Goal: Task Accomplishment & Management: Use online tool/utility

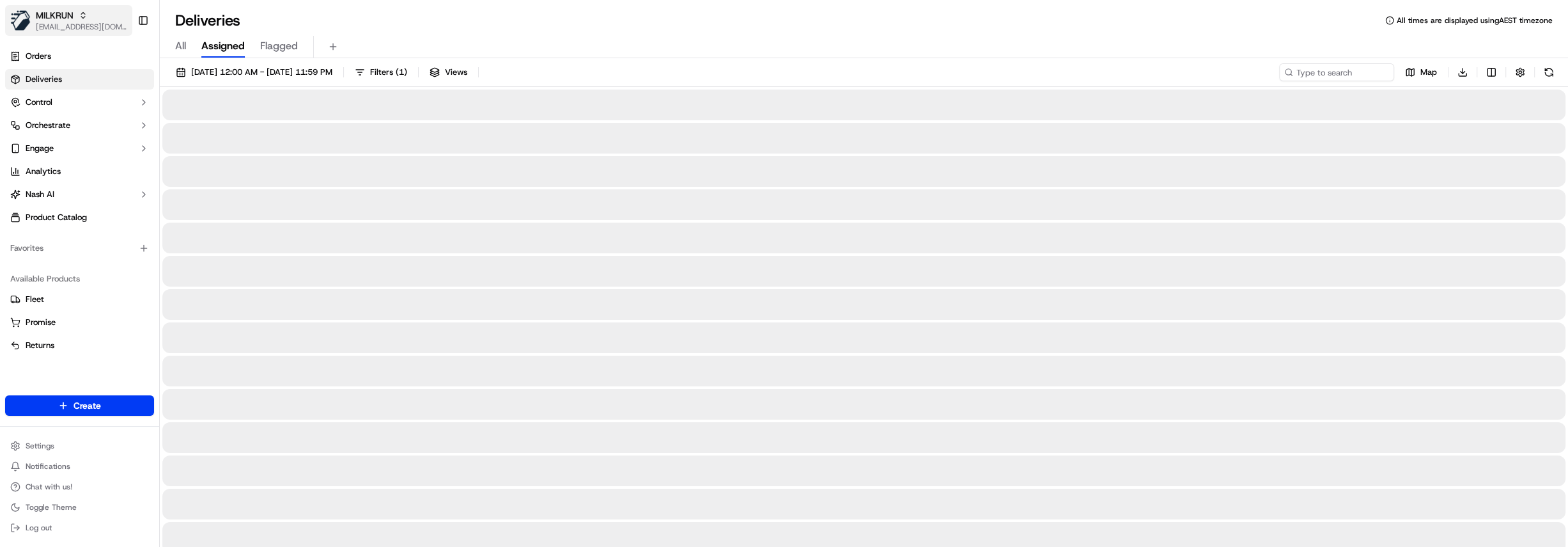
click at [75, 19] on div "MILKRUN" at bounding box center [81, 15] width 91 height 12
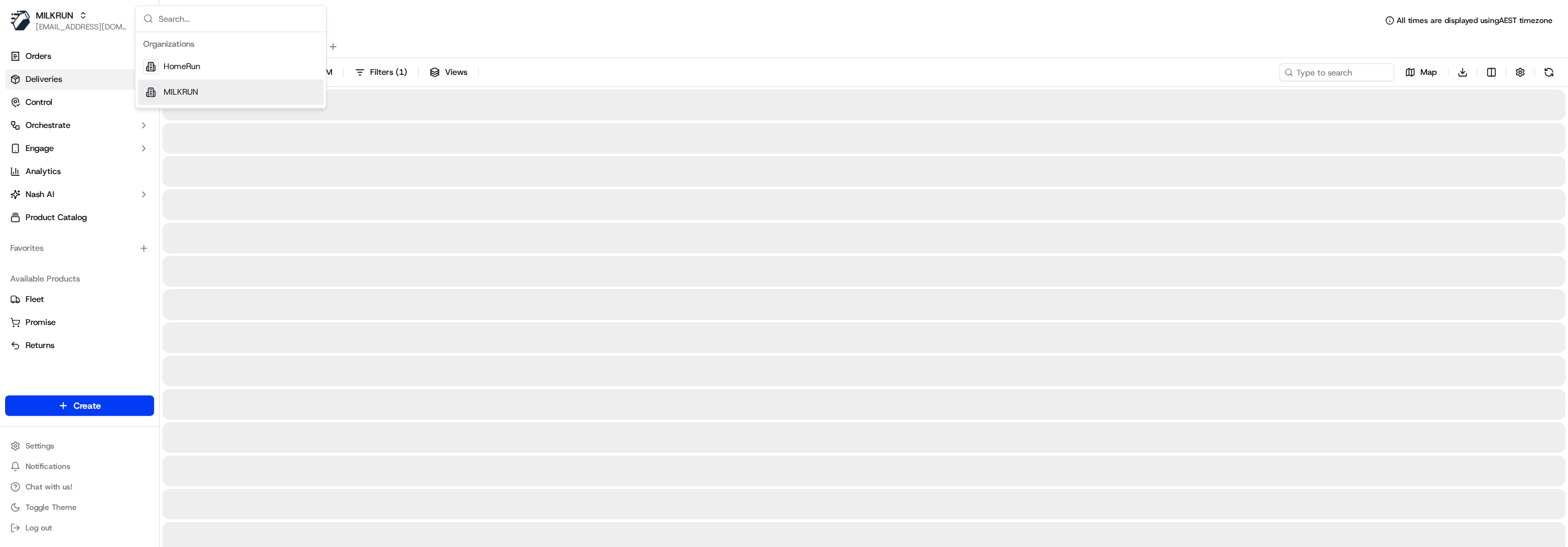
click at [225, 95] on div "MILKRUN" at bounding box center [230, 92] width 186 height 26
drag, startPoint x: 762, startPoint y: 137, endPoint x: 784, endPoint y: 137, distance: 22.0
click at [764, 137] on div at bounding box center [864, 138] width 1403 height 31
click at [1355, 72] on input at bounding box center [1318, 72] width 154 height 18
paste input "10ddde55-84d0-46c4-83bb-ee40bfee57fe"
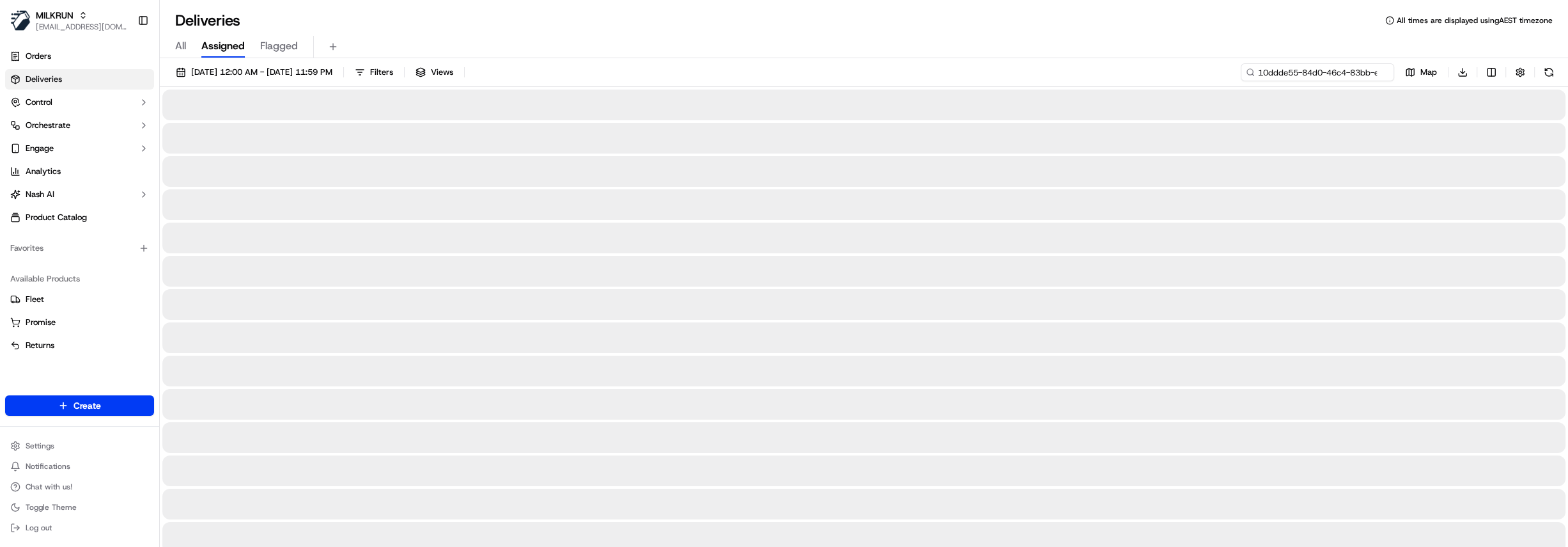
scroll to position [0, 56]
type input "10ddde55-84d0-46c4-83bb-ee40bfee57fe"
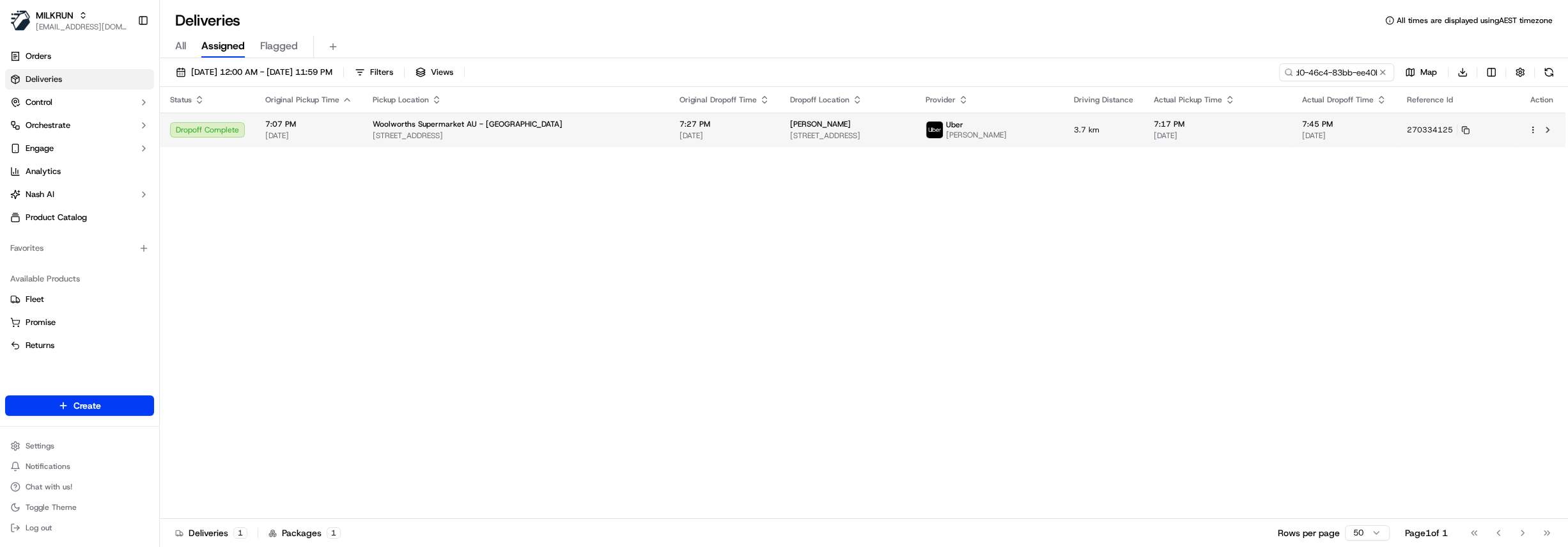
click at [840, 130] on div "Lul Mohamed Unit 1/1 Healesville Loop, Craigieburn, VIC 3064, AU" at bounding box center [848, 129] width 115 height 22
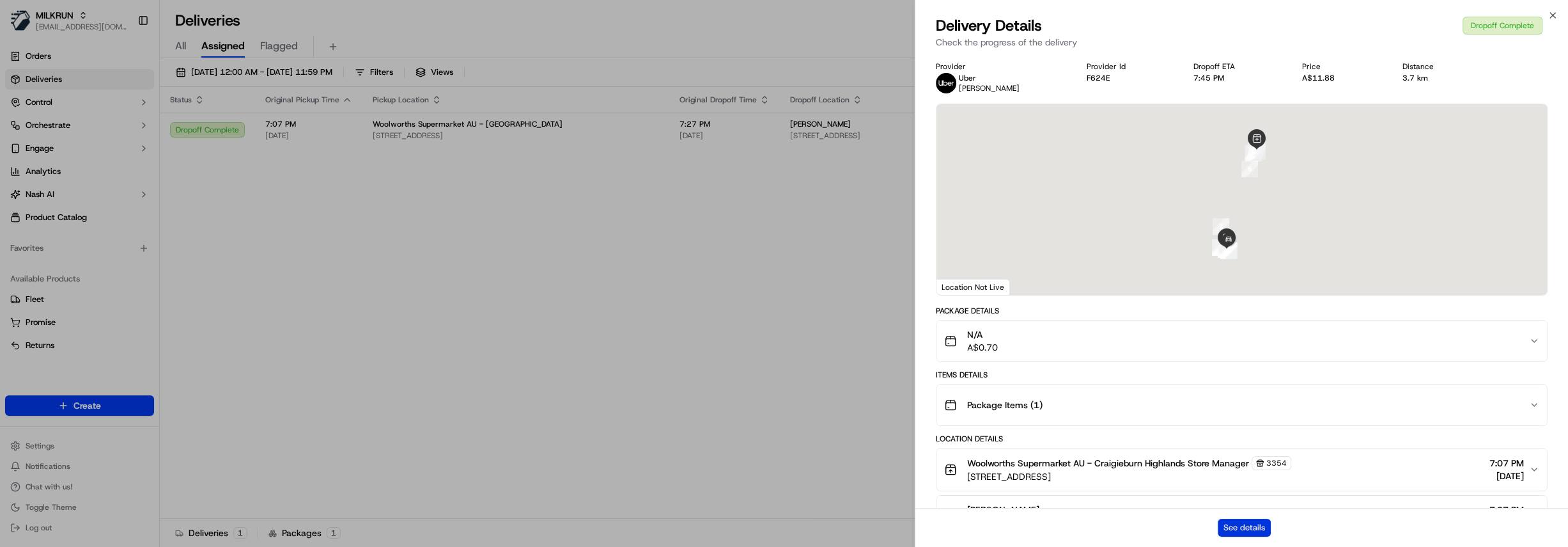
click at [1239, 521] on button "See details" at bounding box center [1244, 527] width 53 height 18
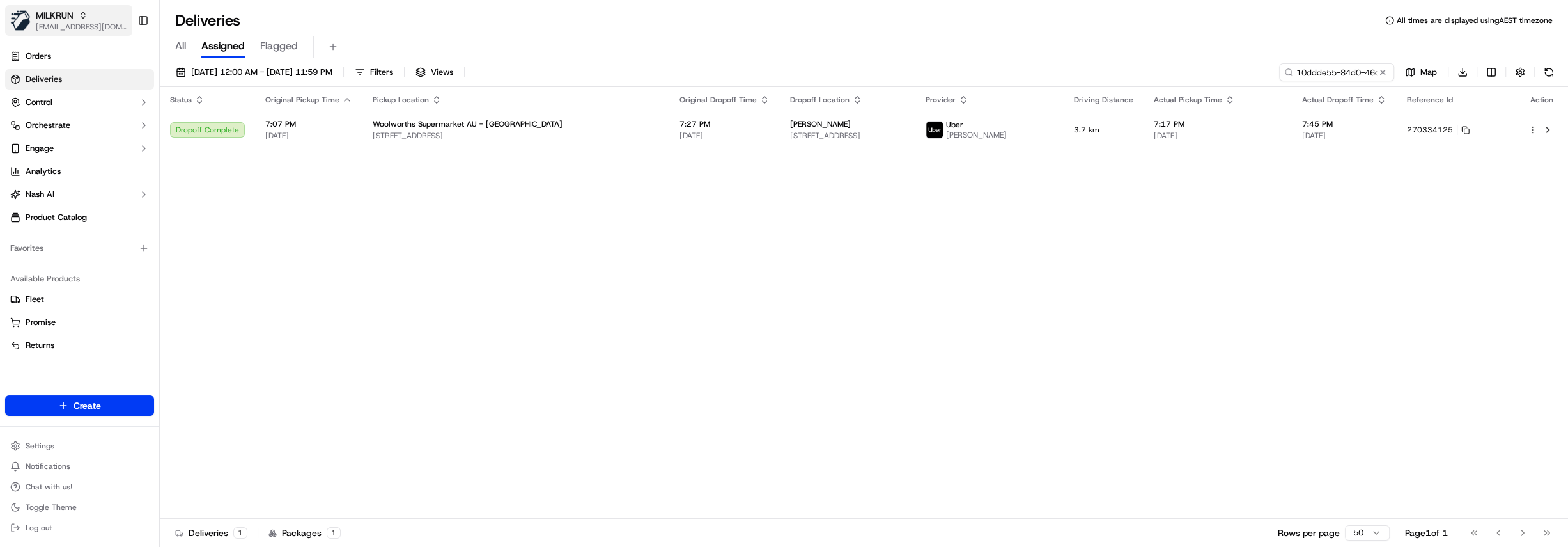
click at [101, 22] on span "[EMAIL_ADDRESS][DOMAIN_NAME]" at bounding box center [81, 27] width 91 height 11
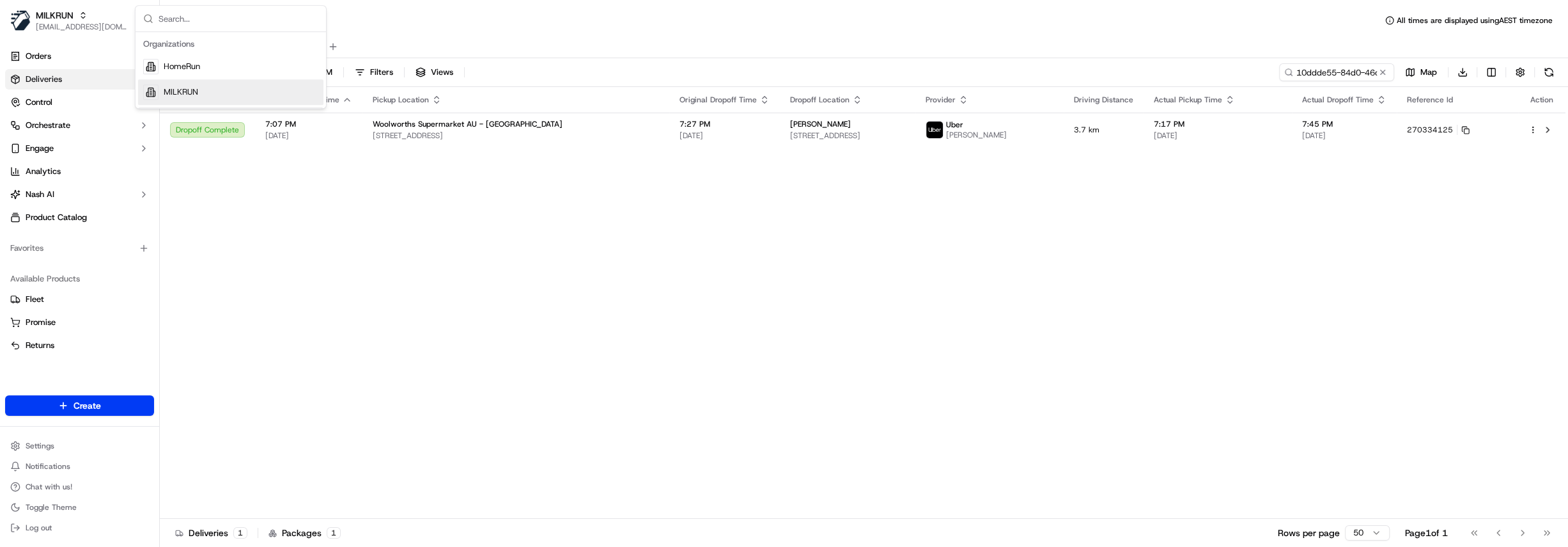
click at [213, 89] on div "MILKRUN" at bounding box center [230, 92] width 186 height 26
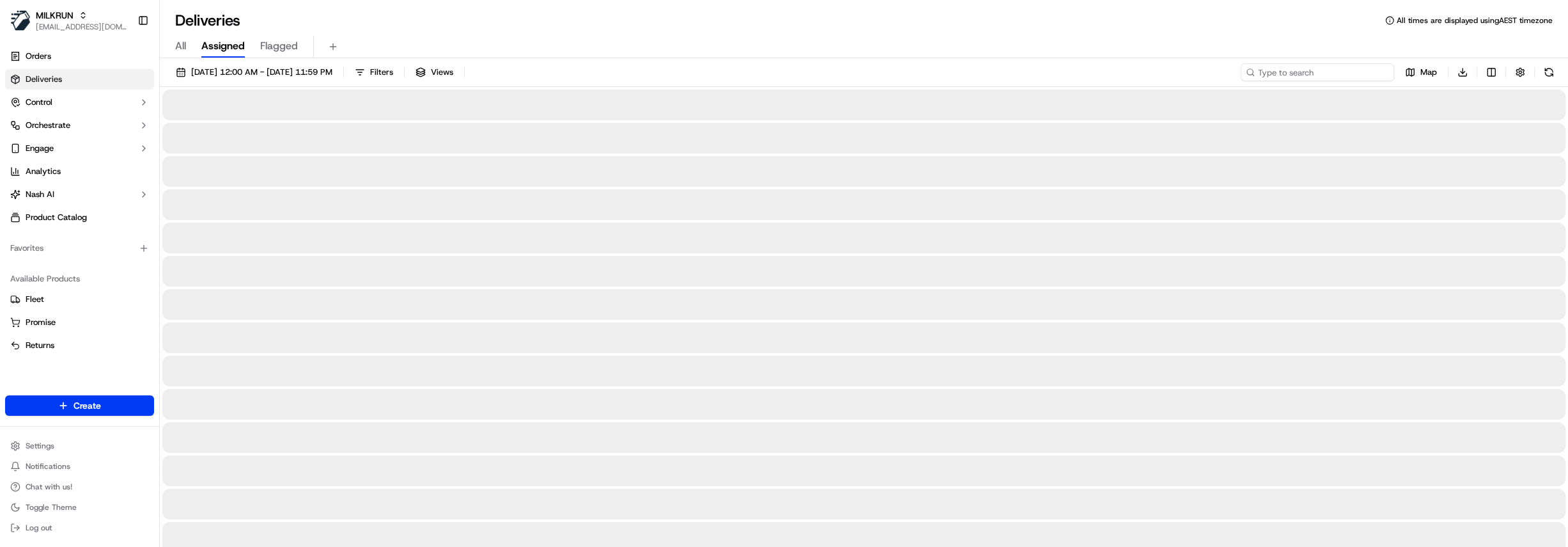
click at [1311, 78] on input at bounding box center [1318, 72] width 154 height 18
paste input "bat_-GfPRF-dUH-G-cPszrIxHg"
type input "bat_-GfPRF-dUH-G-cPszrIxHg"
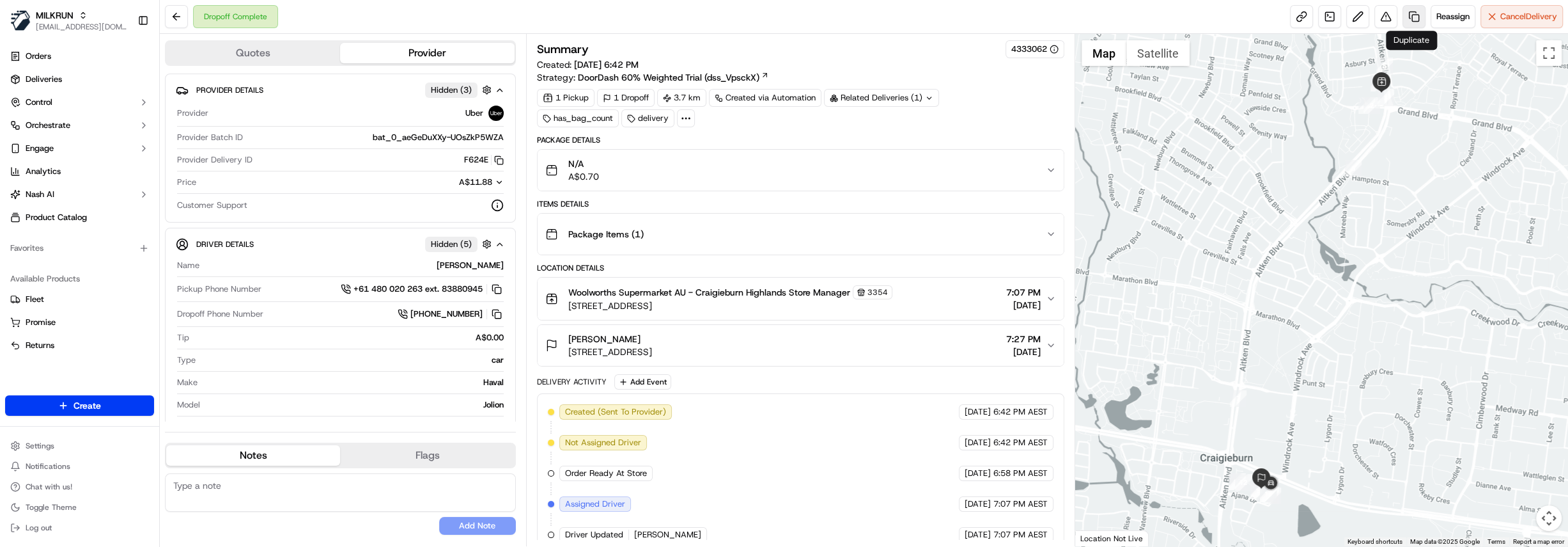
click at [1413, 17] on link at bounding box center [1414, 16] width 23 height 23
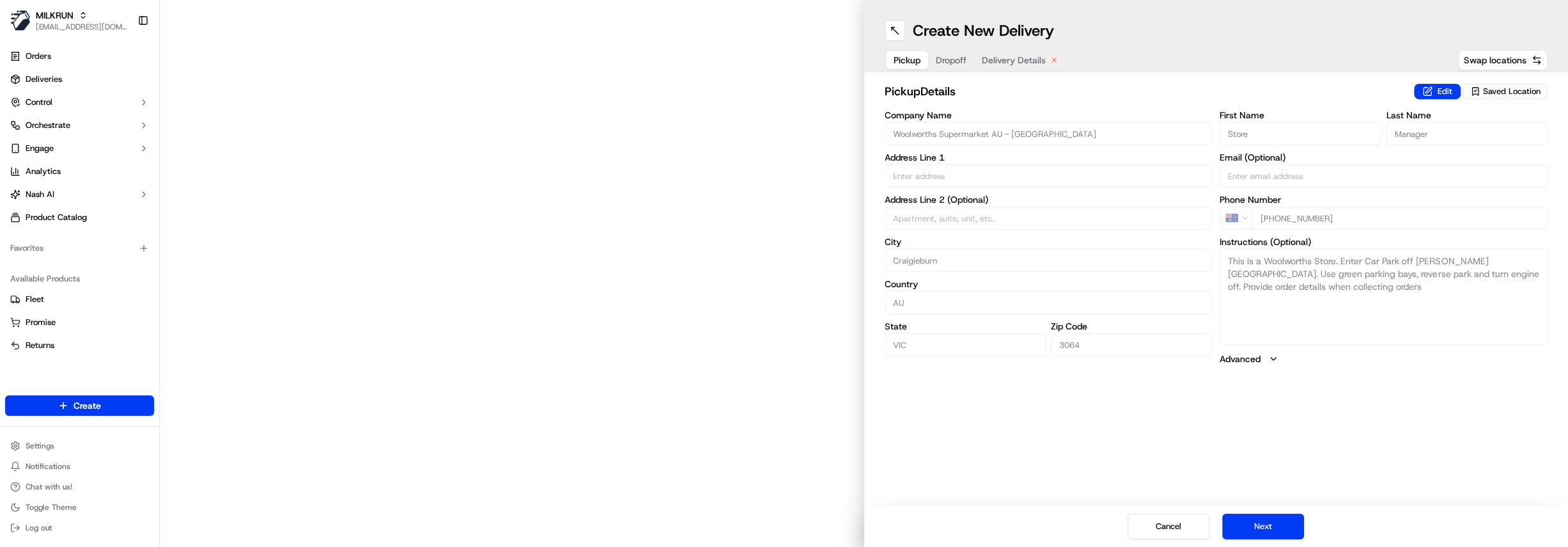
type input "300-332 Grand Blvd"
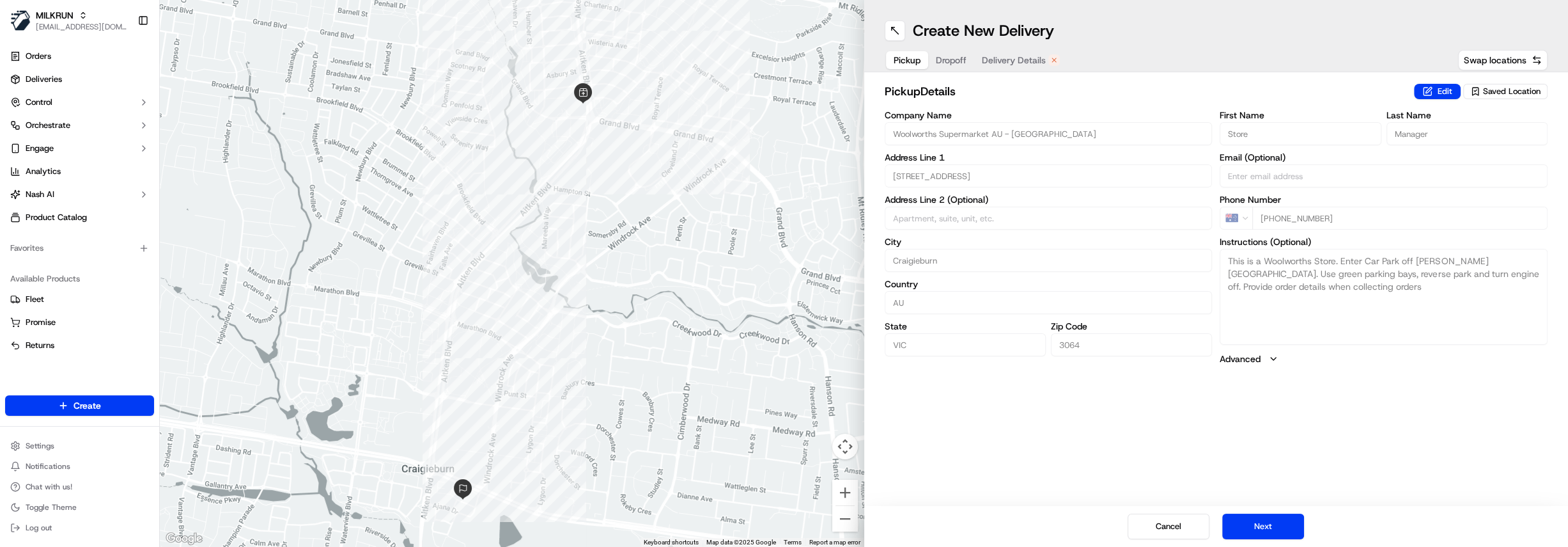
click at [1015, 54] on span "Delivery Details" at bounding box center [1014, 60] width 64 height 12
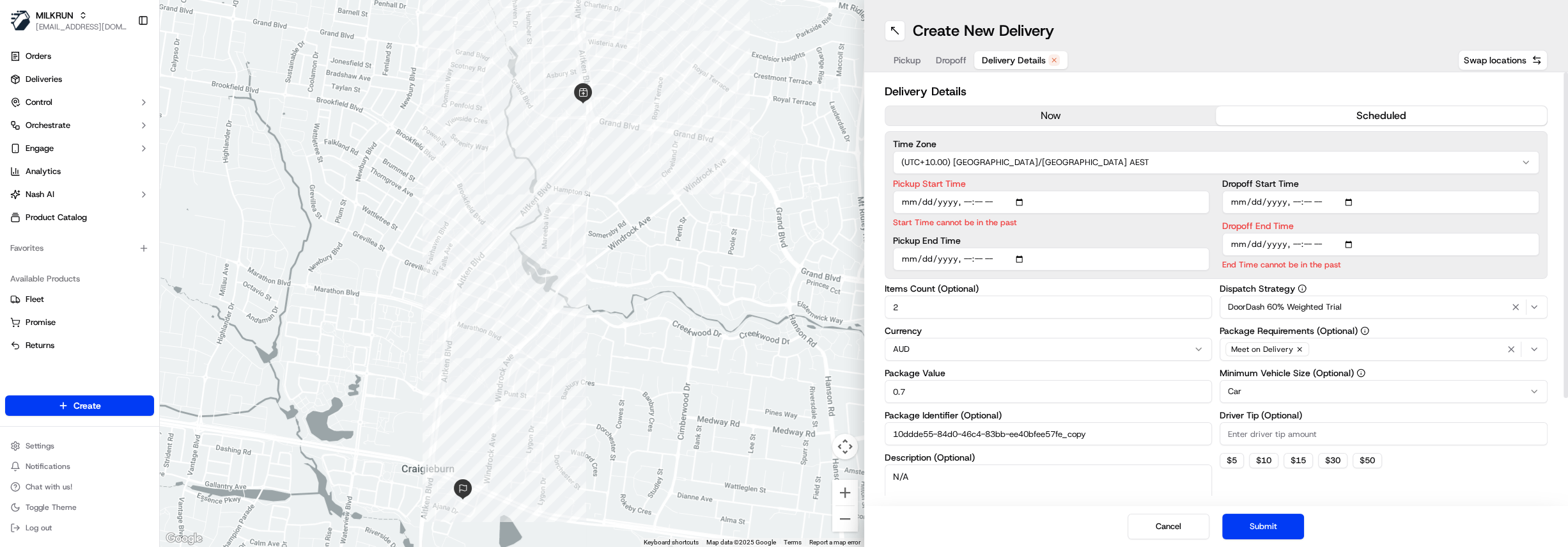
click at [1005, 110] on button "now" at bounding box center [1051, 116] width 331 height 19
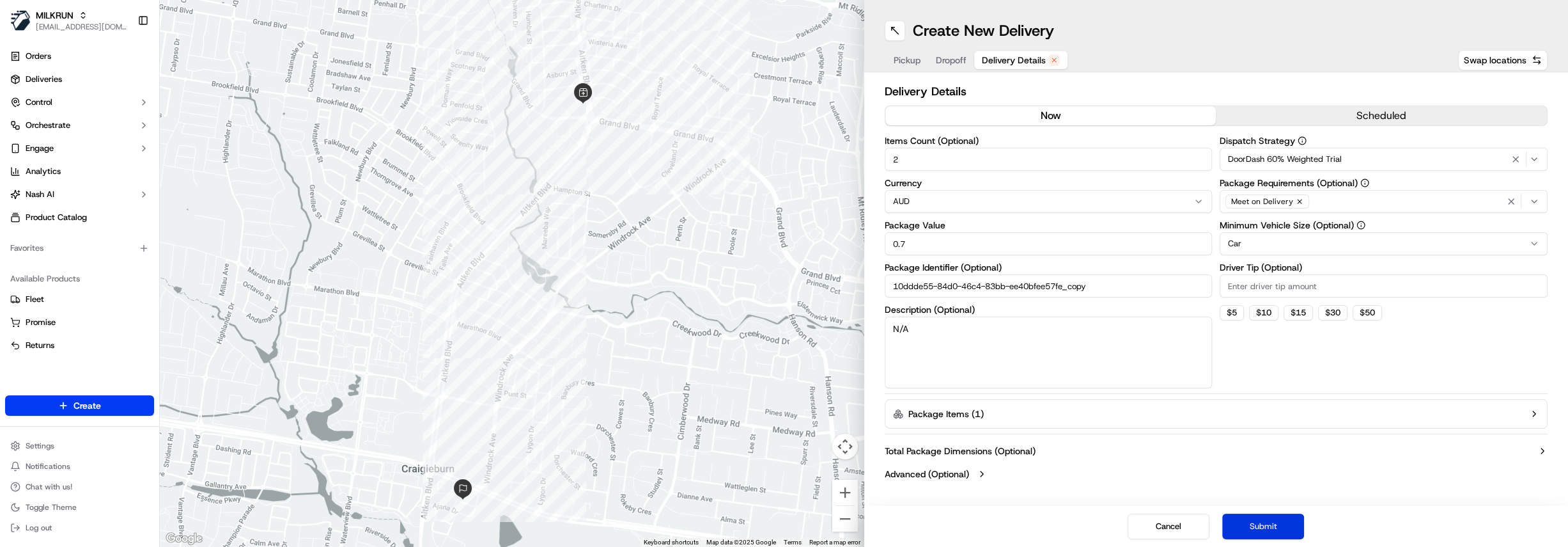
click at [1262, 529] on button "Submit" at bounding box center [1263, 527] width 82 height 26
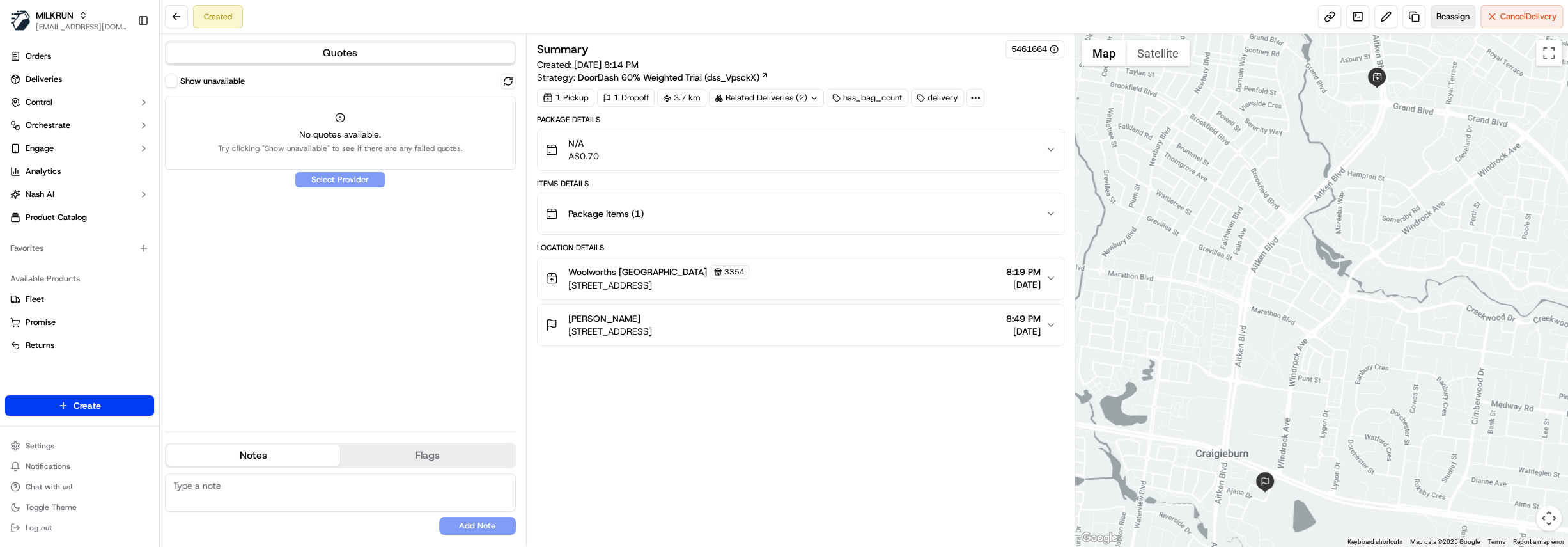
click at [1446, 19] on span "Reassign" at bounding box center [1453, 17] width 33 height 12
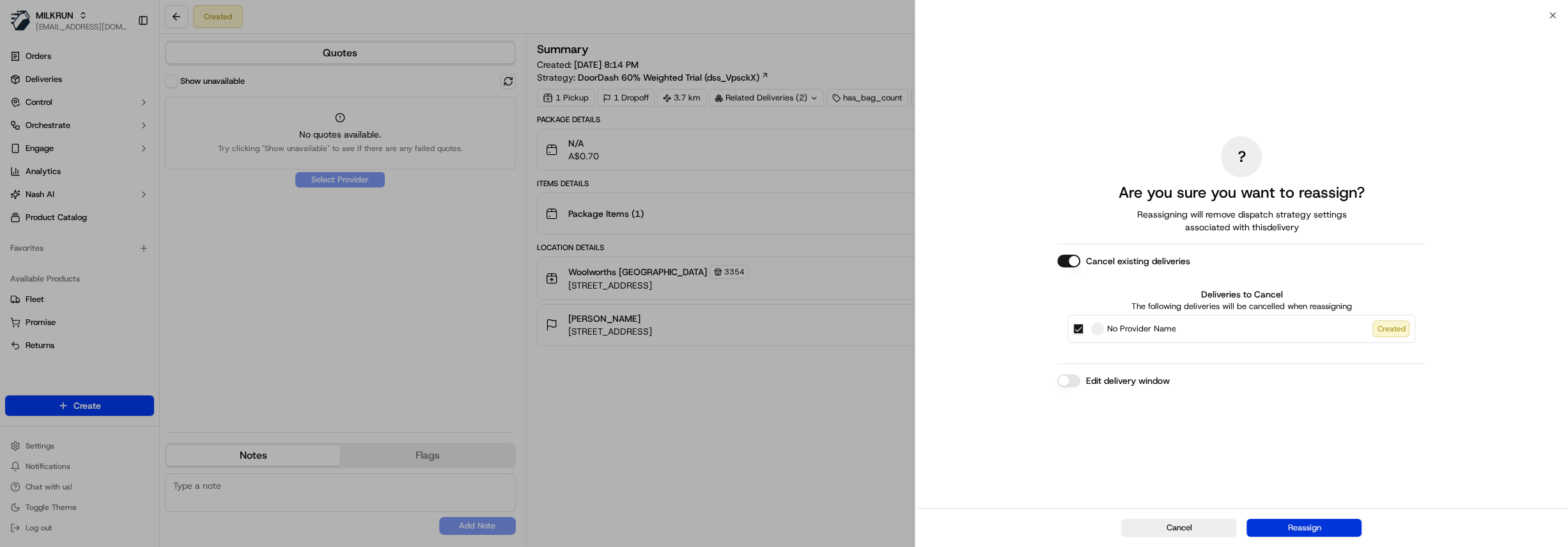
click at [1297, 525] on button "Reassign" at bounding box center [1304, 527] width 115 height 18
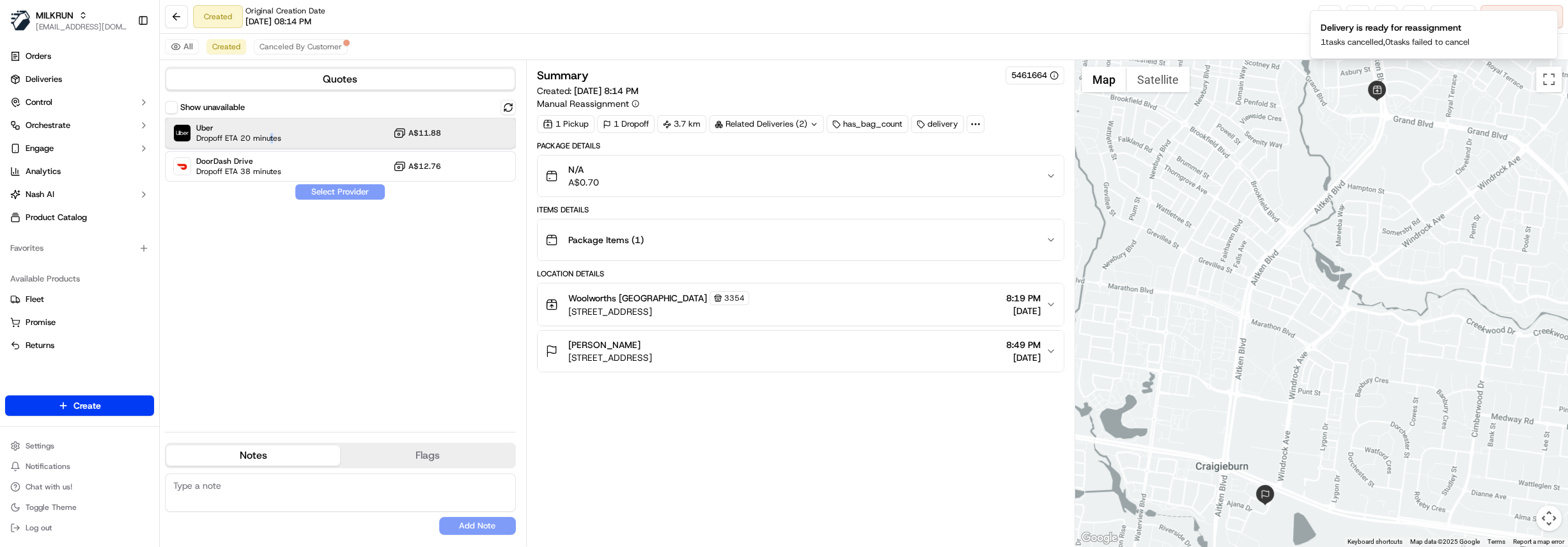
click at [271, 139] on span "Dropoff ETA 20 minutes" at bounding box center [239, 139] width 85 height 11
click at [348, 188] on button "Assign Provider" at bounding box center [340, 192] width 91 height 15
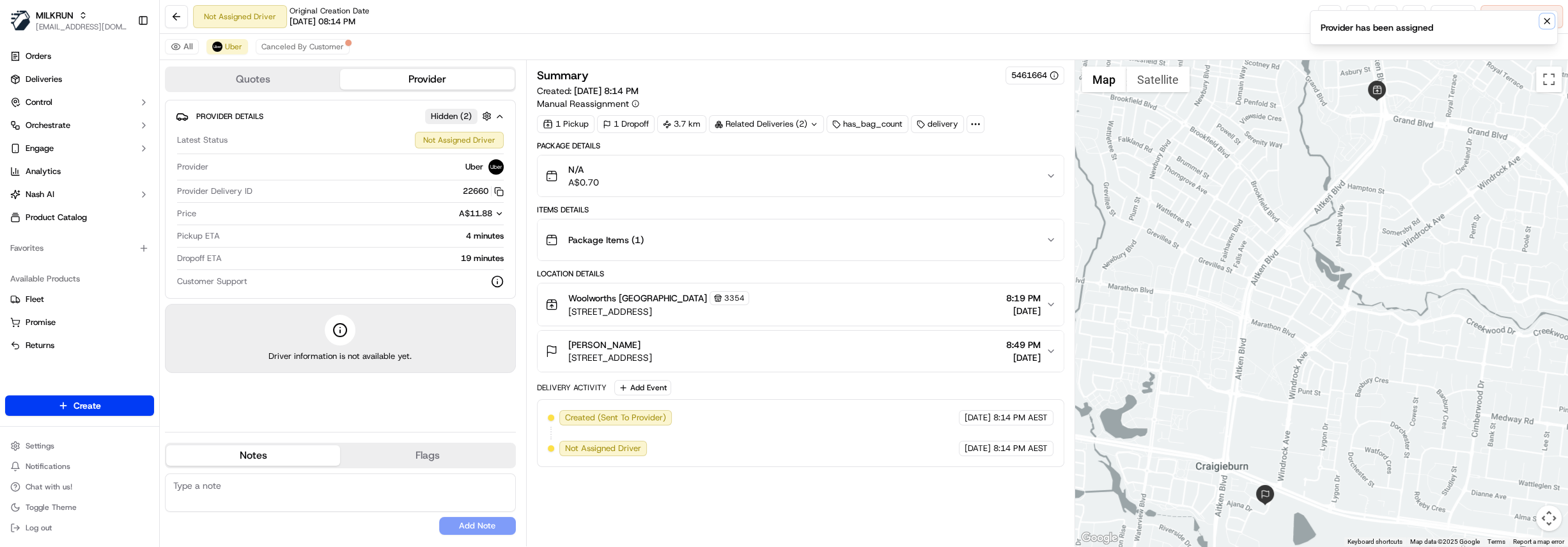
click at [1547, 25] on icon "Notifications (F8)" at bounding box center [1548, 21] width 10 height 11
click at [1330, 19] on link at bounding box center [1329, 16] width 23 height 23
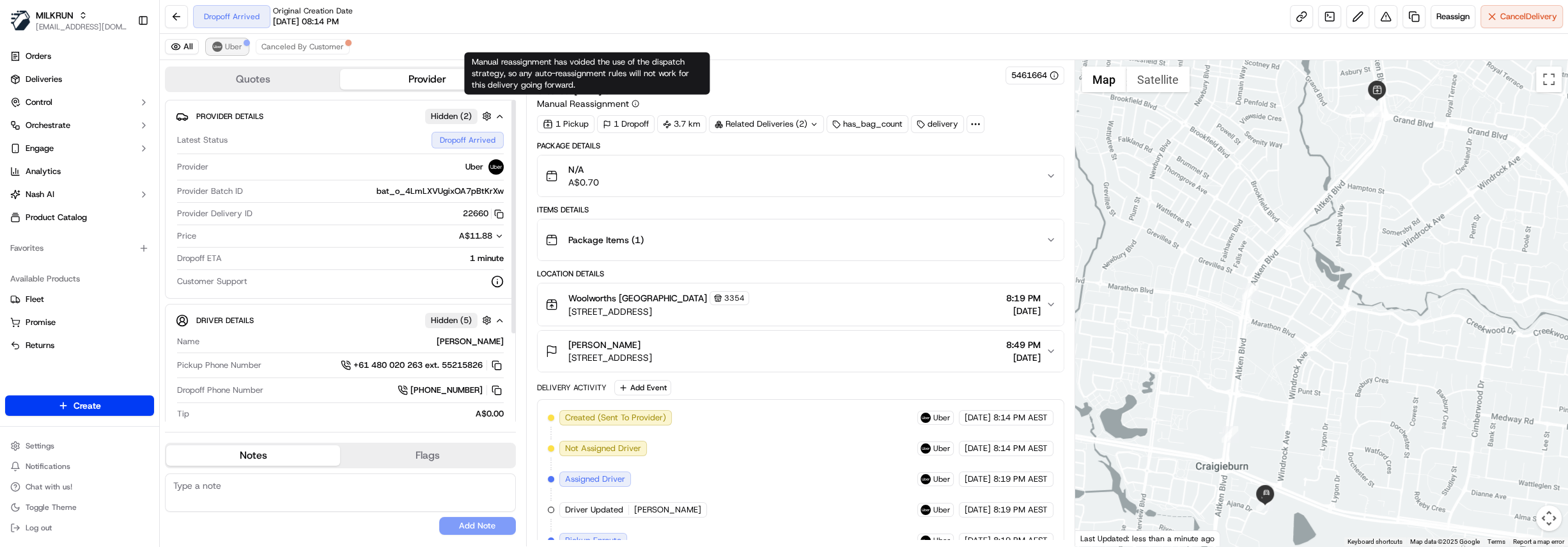
click at [231, 45] on span "Uber" at bounding box center [234, 47] width 17 height 11
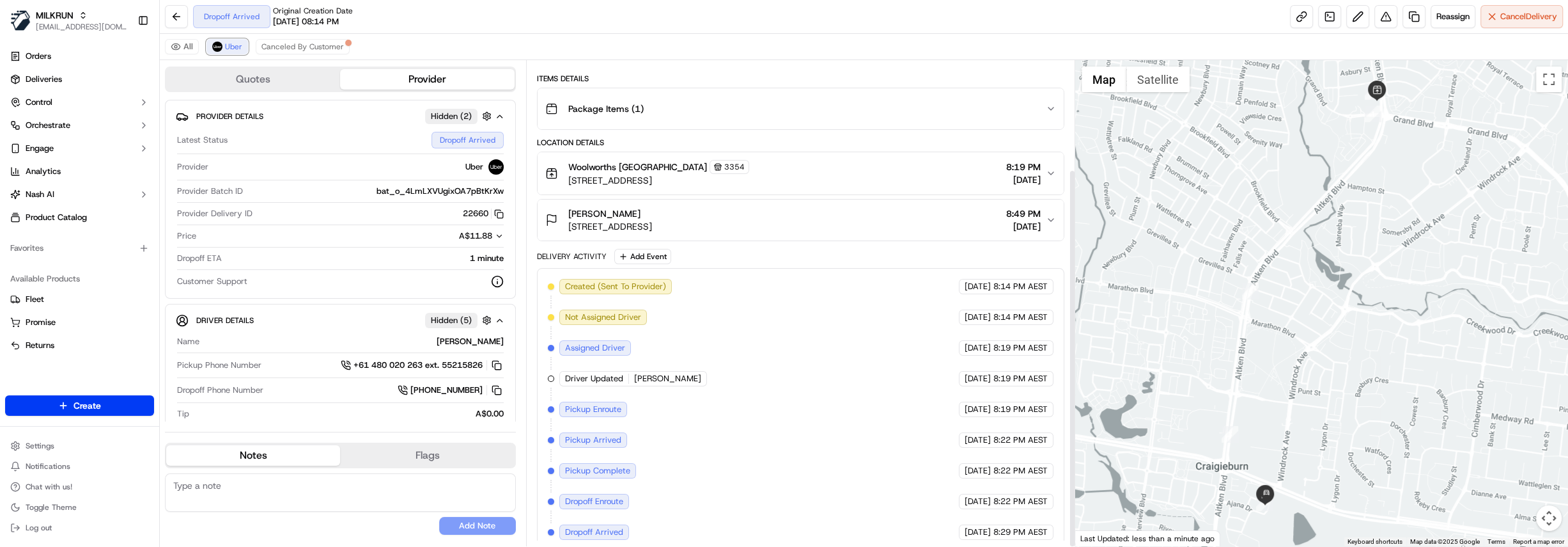
scroll to position [139, 0]
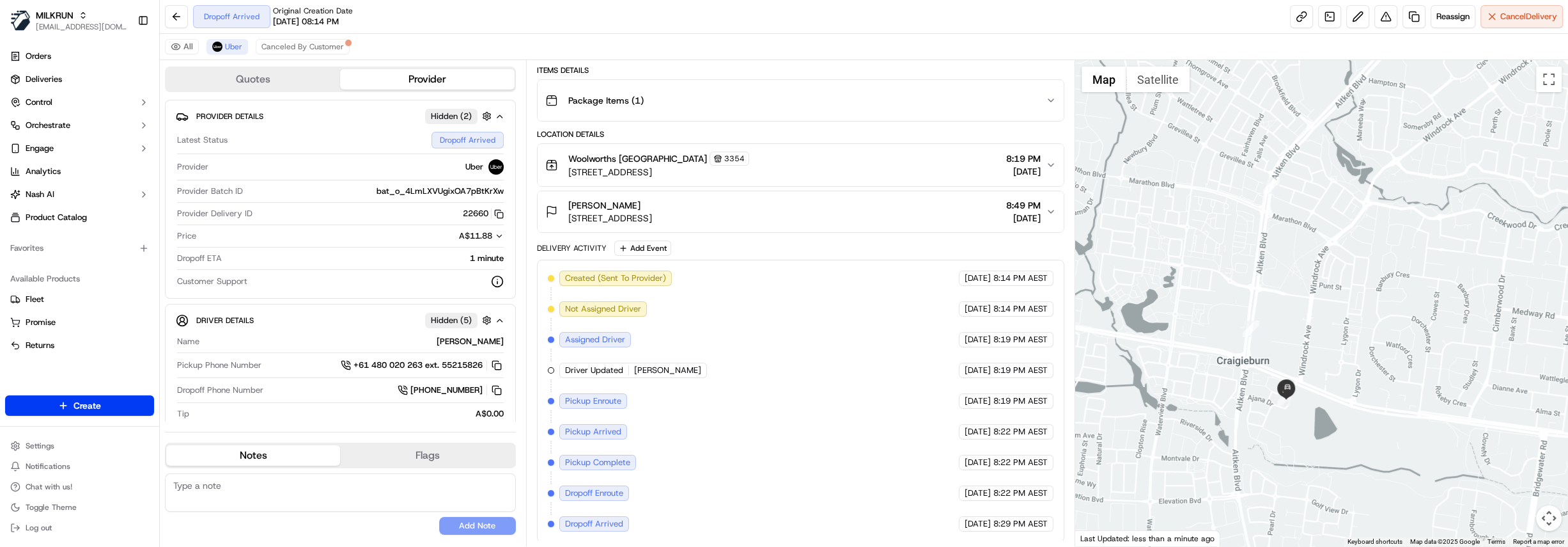
drag, startPoint x: 1184, startPoint y: 392, endPoint x: 1228, endPoint y: 271, distance: 128.8
click at [1216, 278] on div at bounding box center [1321, 303] width 493 height 487
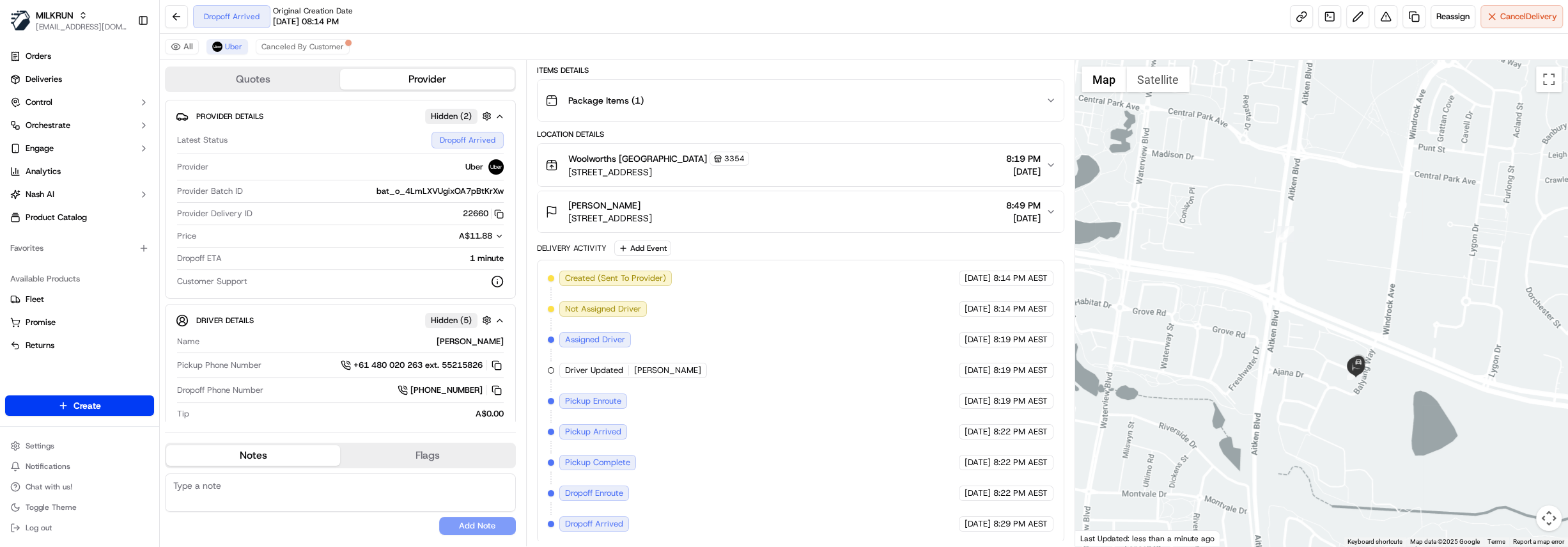
drag, startPoint x: 1407, startPoint y: 381, endPoint x: 1346, endPoint y: 384, distance: 61.1
click at [1346, 384] on div at bounding box center [1321, 303] width 493 height 487
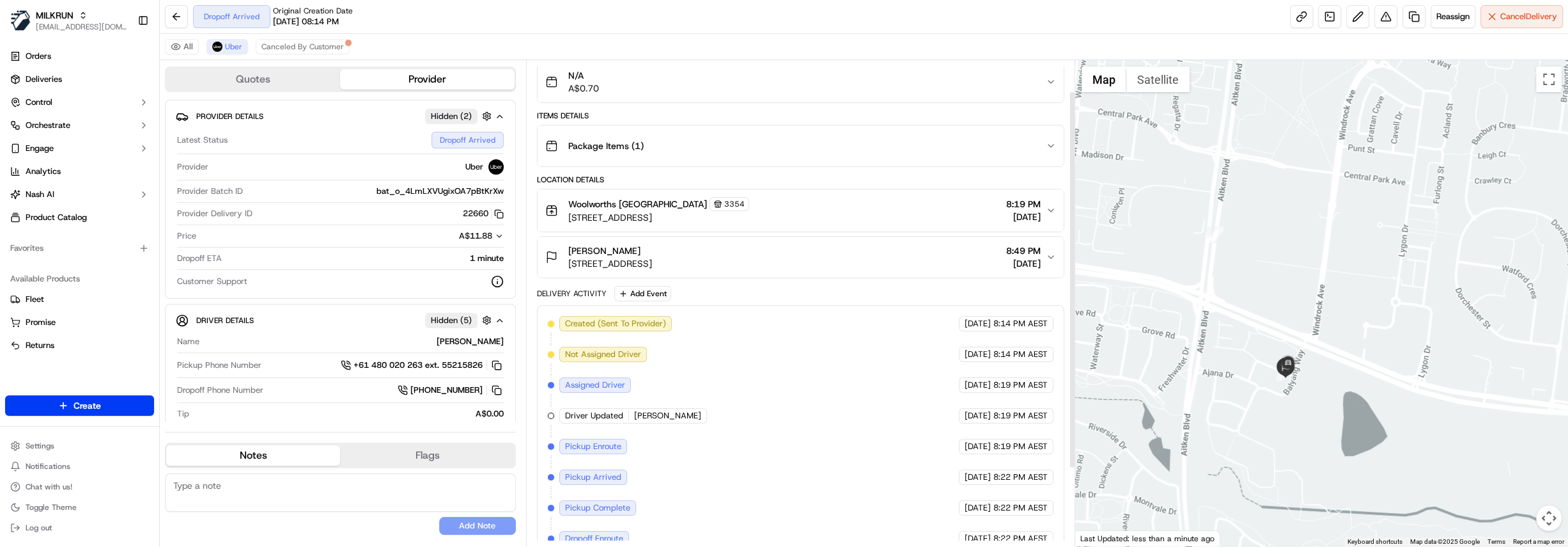
scroll to position [0, 0]
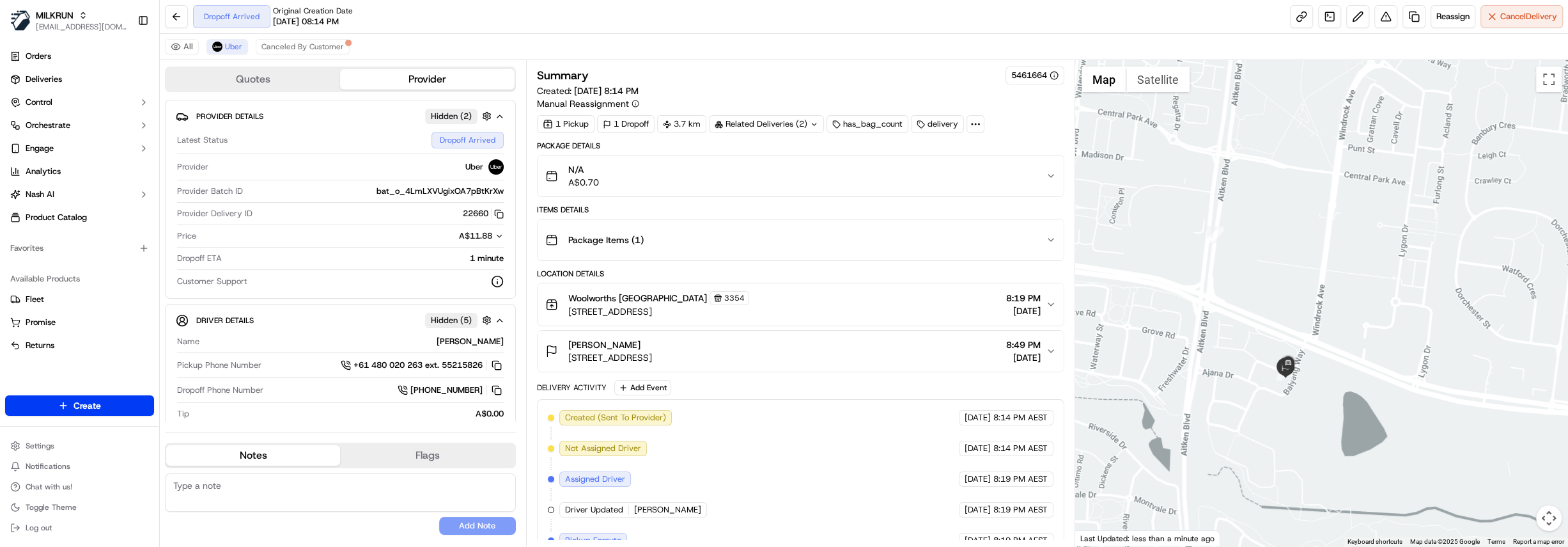
click at [812, 246] on div "Package Items ( 1 )" at bounding box center [795, 240] width 501 height 26
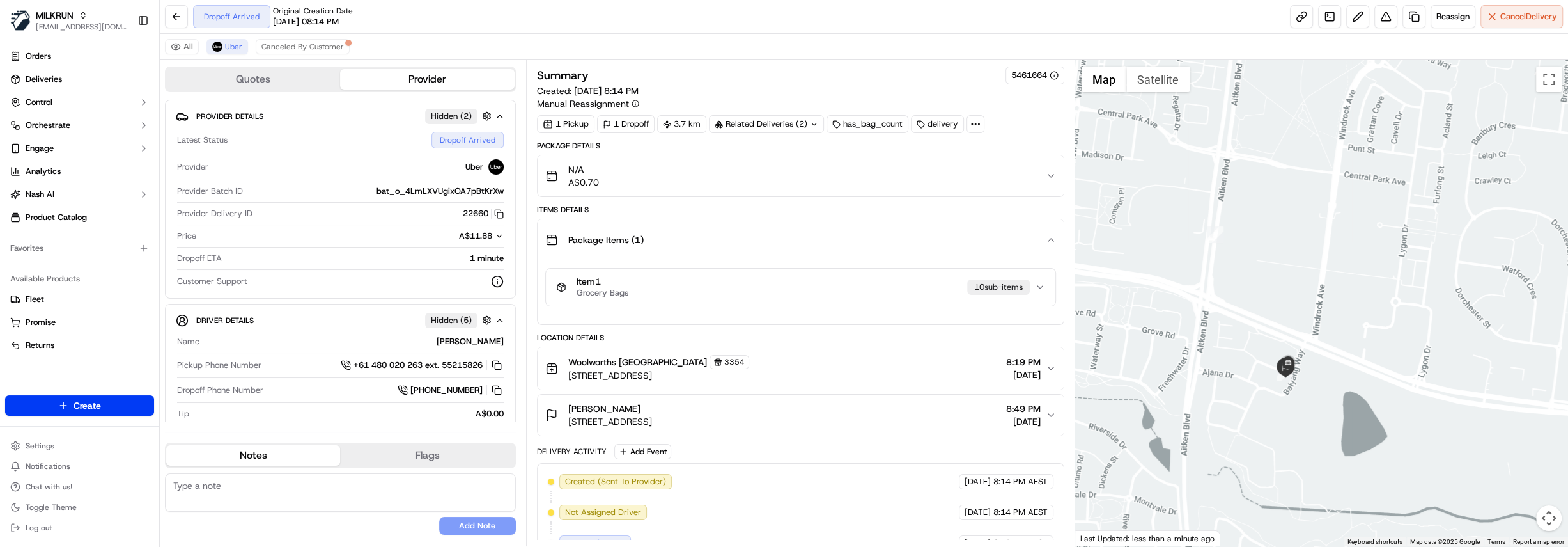
click at [812, 246] on div "Package Items ( 1 )" at bounding box center [795, 240] width 501 height 26
